Goal: Find contact information: Find contact information

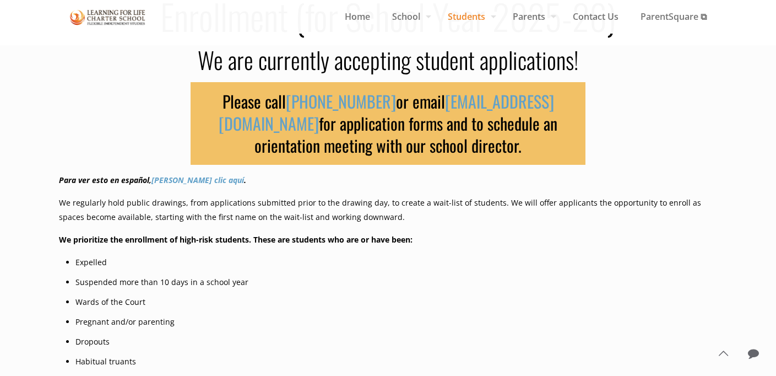
scroll to position [108, 0]
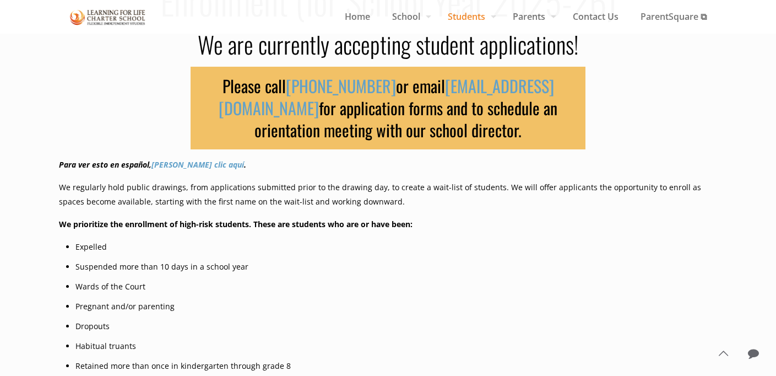
click at [481, 86] on link "[EMAIL_ADDRESS][DOMAIN_NAME]" at bounding box center [386, 96] width 335 height 47
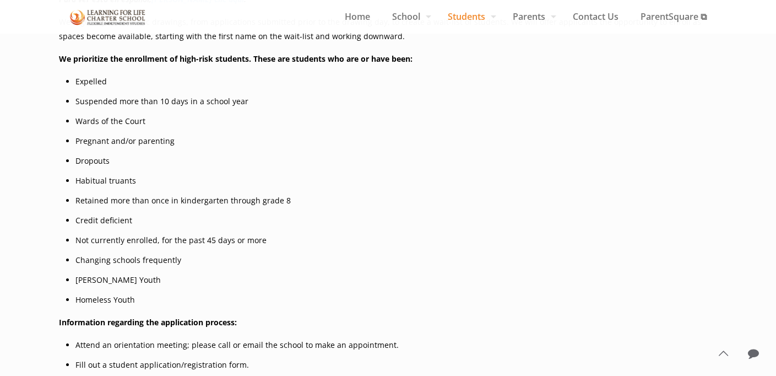
scroll to position [276, 0]
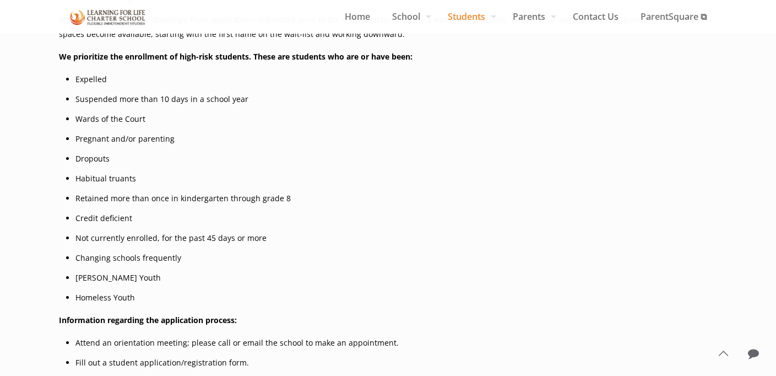
click at [515, 17] on span "Parents" at bounding box center [532, 16] width 60 height 17
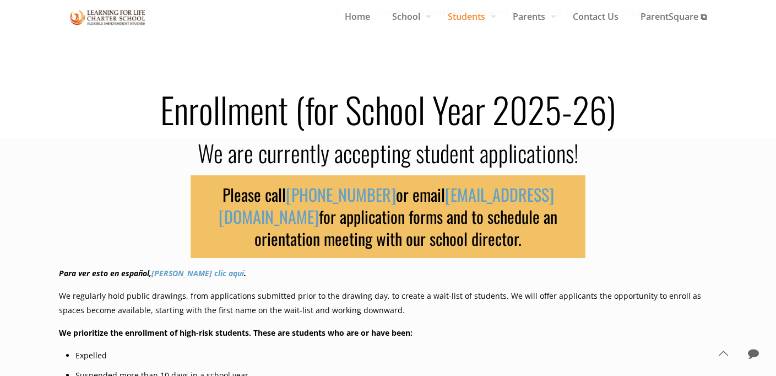
click at [515, 17] on header "Fax: (831) 582-9825 (831) 582-9820 info@lflcs.org Home School Daily Survey Gues…" at bounding box center [388, 40] width 776 height 80
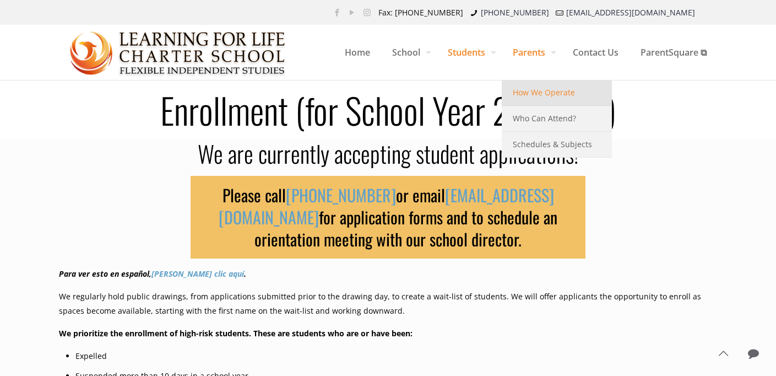
click at [526, 91] on span "How We Operate" at bounding box center [544, 92] width 62 height 14
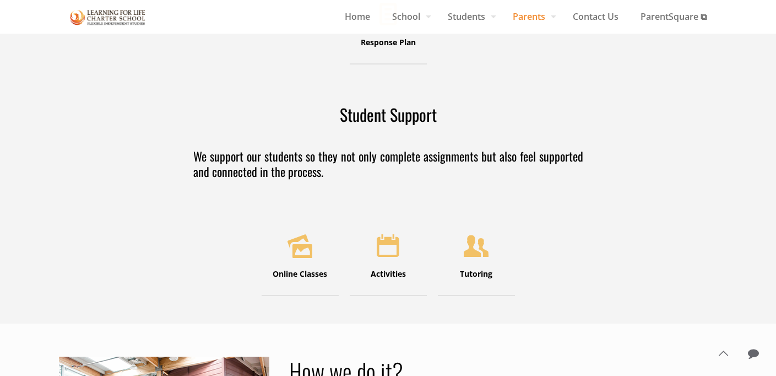
scroll to position [306, 0]
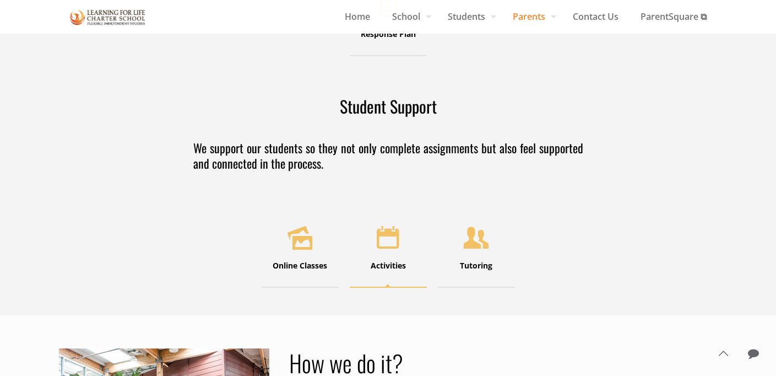
click at [390, 240] on icon at bounding box center [388, 237] width 35 height 34
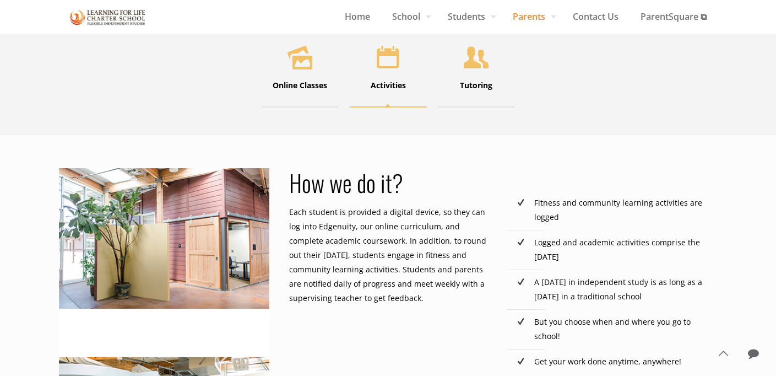
scroll to position [492, 0]
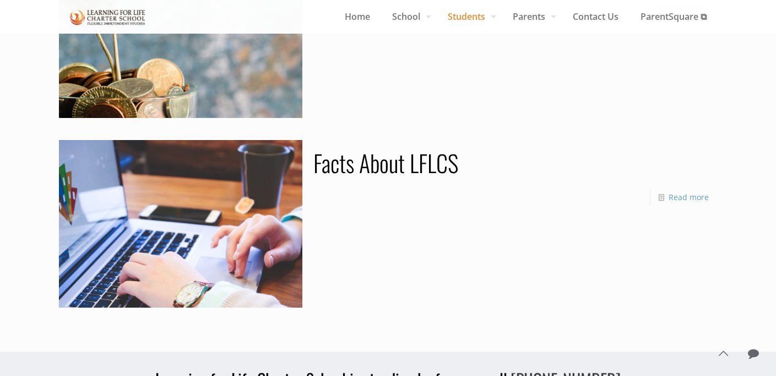
scroll to position [129, 0]
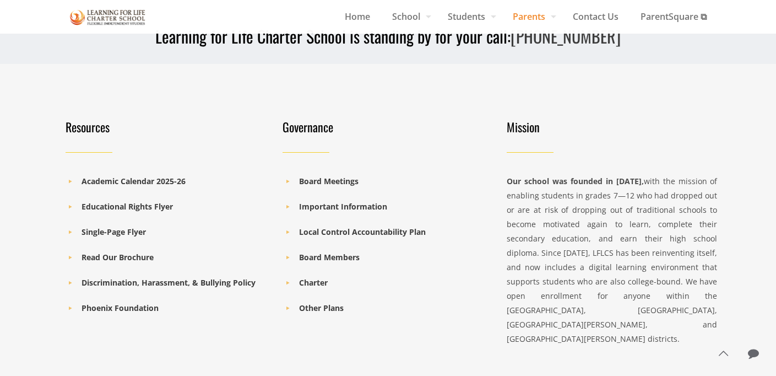
scroll to position [1360, 0]
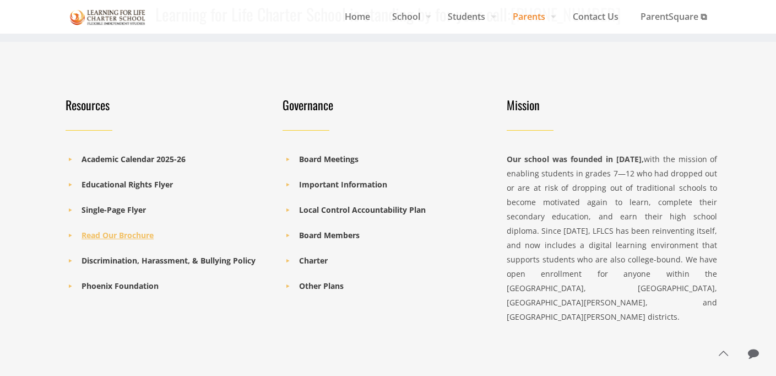
click at [98, 230] on b "Read Our Brochure" at bounding box center [118, 235] width 72 height 10
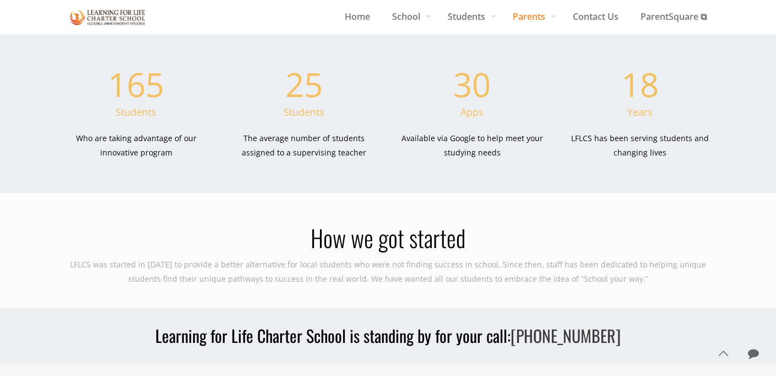
scroll to position [1405, 0]
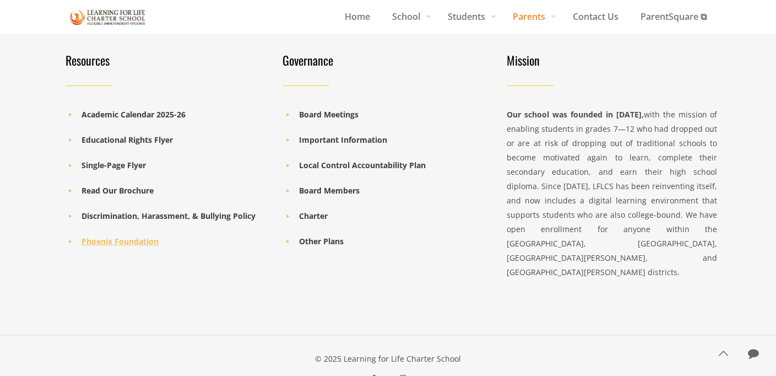
click at [106, 236] on b "Phoenix Foundation" at bounding box center [120, 241] width 77 height 10
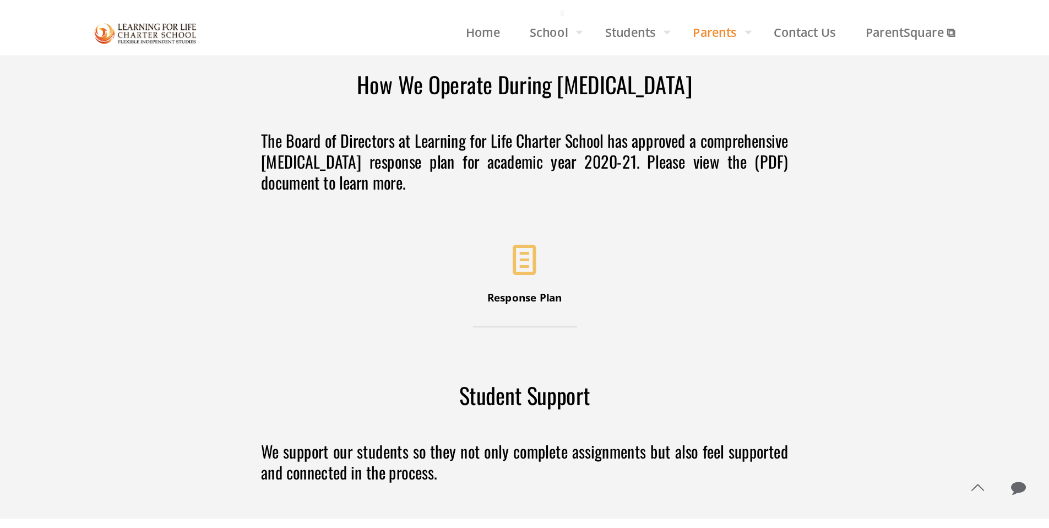
scroll to position [0, 0]
